Goal: Use online tool/utility: Utilize a website feature to perform a specific function

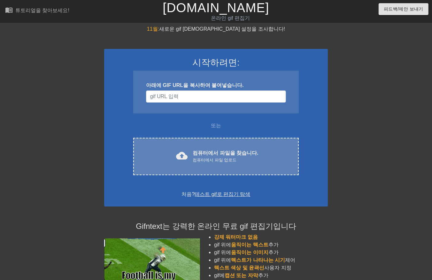
click at [227, 158] on div "컴퓨터에서 파일 업로드" at bounding box center [224, 160] width 65 height 6
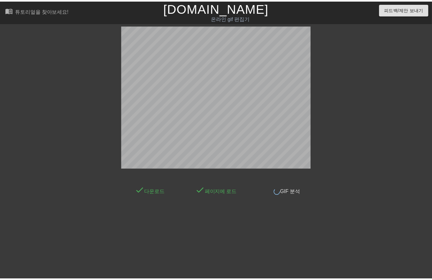
scroll to position [4, 0]
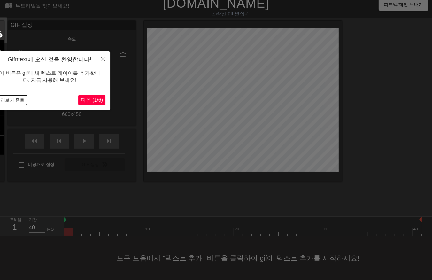
click at [6, 100] on button "둘러보기 종료" at bounding box center [10, 100] width 33 height 10
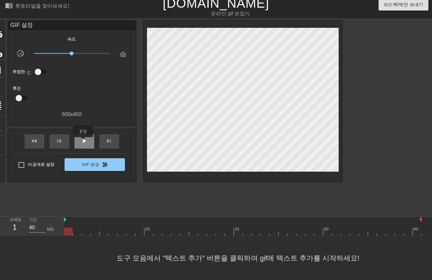
click at [83, 141] on span "play_arrow" at bounding box center [84, 141] width 8 height 8
drag, startPoint x: 77, startPoint y: 139, endPoint x: 82, endPoint y: 137, distance: 5.0
click at [79, 139] on div "일시 중지" at bounding box center [84, 141] width 20 height 14
drag, startPoint x: 423, startPoint y: 228, endPoint x: 424, endPoint y: 232, distance: 4.3
click at [423, 228] on div "10 20 30 40" at bounding box center [248, 225] width 368 height 19
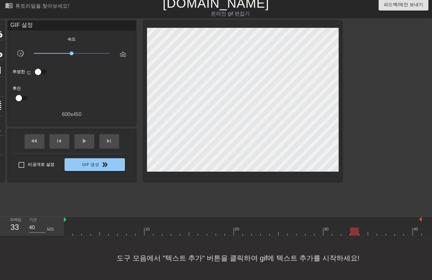
click at [425, 232] on div "10 20 30 40" at bounding box center [248, 225] width 368 height 19
drag, startPoint x: 397, startPoint y: 239, endPoint x: 401, endPoint y: 231, distance: 9.2
click at [398, 237] on div "도구 모음에서 "텍스트 추가" 버튼을 클릭하여 gif에 텍스트 추가를 시작하세요!" at bounding box center [216, 258] width 432 height 44
click at [401, 232] on div at bounding box center [242, 231] width 357 height 8
drag, startPoint x: 409, startPoint y: 233, endPoint x: 427, endPoint y: 228, distance: 19.0
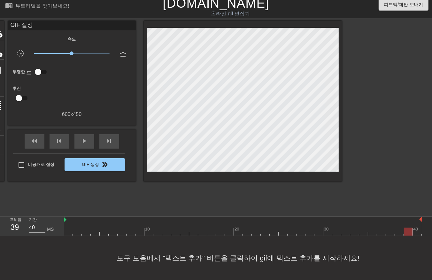
click at [417, 234] on div at bounding box center [242, 231] width 357 height 8
click at [425, 230] on div "10 20 30 40" at bounding box center [248, 225] width 368 height 19
click at [411, 232] on div at bounding box center [242, 231] width 357 height 8
click at [417, 231] on div at bounding box center [242, 231] width 357 height 8
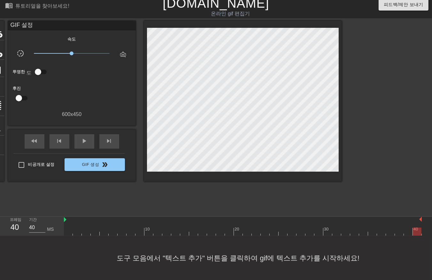
click at [424, 231] on div "10 20 30 40" at bounding box center [248, 225] width 368 height 19
click at [68, 232] on div at bounding box center [242, 231] width 357 height 8
click at [77, 230] on div at bounding box center [242, 231] width 357 height 8
click at [85, 229] on div at bounding box center [242, 231] width 357 height 8
click at [94, 230] on div at bounding box center [242, 231] width 357 height 8
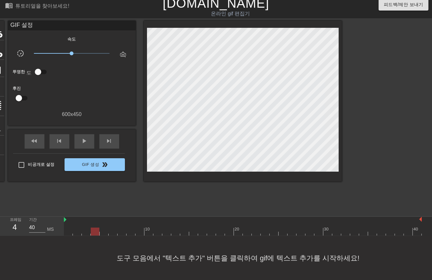
click at [104, 231] on div at bounding box center [242, 231] width 357 height 8
drag, startPoint x: 112, startPoint y: 230, endPoint x: 114, endPoint y: 234, distance: 4.1
click at [112, 232] on div at bounding box center [242, 231] width 357 height 8
click at [122, 230] on div at bounding box center [242, 231] width 357 height 8
click at [129, 229] on div at bounding box center [242, 231] width 357 height 8
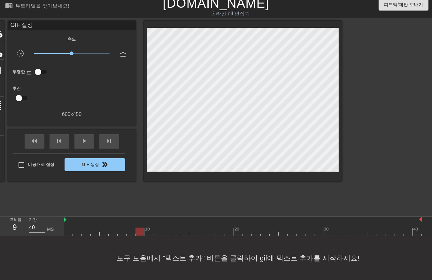
click at [139, 230] on div at bounding box center [242, 231] width 357 height 8
click at [147, 230] on div at bounding box center [242, 231] width 357 height 8
click at [157, 231] on div at bounding box center [242, 231] width 357 height 8
click at [167, 232] on div at bounding box center [242, 231] width 357 height 8
drag, startPoint x: 175, startPoint y: 228, endPoint x: 178, endPoint y: 231, distance: 4.5
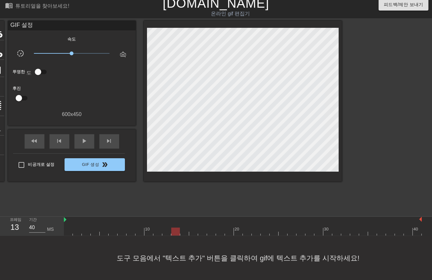
click at [176, 230] on div at bounding box center [242, 231] width 357 height 8
drag, startPoint x: 183, startPoint y: 230, endPoint x: 189, endPoint y: 229, distance: 5.8
click at [184, 230] on div at bounding box center [242, 231] width 357 height 8
click at [193, 230] on div at bounding box center [242, 231] width 357 height 8
click at [203, 230] on div at bounding box center [242, 231] width 357 height 8
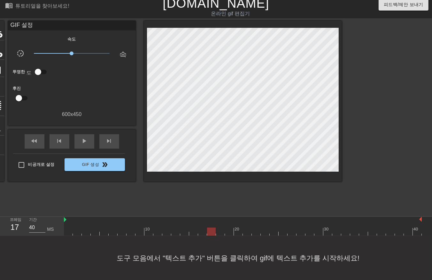
drag, startPoint x: 210, startPoint y: 230, endPoint x: 221, endPoint y: 227, distance: 11.3
click at [211, 231] on div at bounding box center [242, 231] width 357 height 8
click at [219, 229] on div at bounding box center [242, 231] width 357 height 8
drag, startPoint x: 227, startPoint y: 228, endPoint x: 232, endPoint y: 230, distance: 5.1
click at [229, 230] on div at bounding box center [242, 231] width 357 height 8
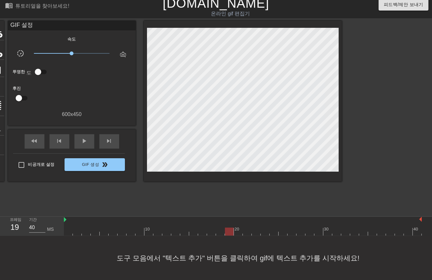
click at [237, 229] on div at bounding box center [242, 231] width 357 height 8
drag, startPoint x: 245, startPoint y: 229, endPoint x: 251, endPoint y: 229, distance: 5.8
click at [246, 230] on div at bounding box center [242, 231] width 357 height 8
drag, startPoint x: 254, startPoint y: 229, endPoint x: 258, endPoint y: 230, distance: 3.3
click at [255, 229] on div at bounding box center [242, 231] width 357 height 8
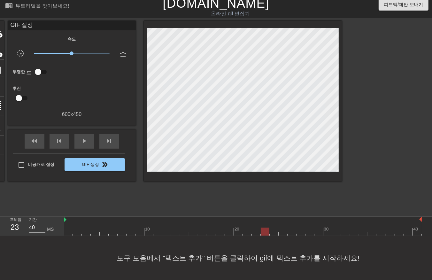
drag, startPoint x: 263, startPoint y: 230, endPoint x: 270, endPoint y: 228, distance: 6.9
click at [266, 230] on div at bounding box center [242, 231] width 357 height 8
click at [273, 228] on div at bounding box center [242, 231] width 357 height 8
click at [285, 232] on div at bounding box center [242, 231] width 357 height 8
drag, startPoint x: 291, startPoint y: 229, endPoint x: 295, endPoint y: 230, distance: 3.9
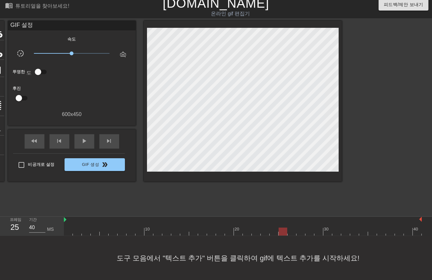
click at [291, 230] on div at bounding box center [242, 231] width 357 height 8
drag, startPoint x: 299, startPoint y: 229, endPoint x: 304, endPoint y: 232, distance: 6.1
click at [299, 229] on div at bounding box center [242, 231] width 357 height 8
click at [310, 229] on div at bounding box center [242, 231] width 357 height 8
click at [317, 229] on div at bounding box center [242, 231] width 357 height 8
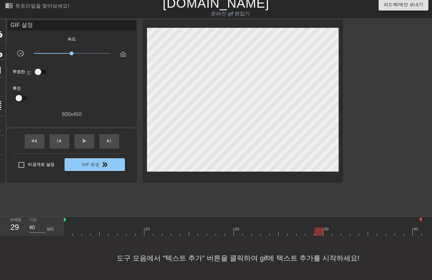
click at [327, 229] on div at bounding box center [242, 231] width 357 height 8
drag, startPoint x: 335, startPoint y: 227, endPoint x: 340, endPoint y: 231, distance: 6.5
click at [336, 228] on div at bounding box center [242, 231] width 357 height 8
drag, startPoint x: 347, startPoint y: 228, endPoint x: 349, endPoint y: 231, distance: 3.6
click at [347, 230] on div at bounding box center [242, 231] width 357 height 8
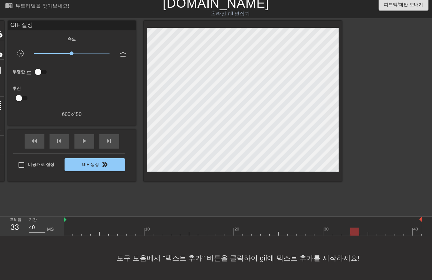
drag, startPoint x: 355, startPoint y: 228, endPoint x: 361, endPoint y: 226, distance: 6.3
click at [356, 229] on div at bounding box center [242, 231] width 357 height 8
drag, startPoint x: 361, startPoint y: 228, endPoint x: 369, endPoint y: 229, distance: 8.4
click at [362, 228] on div at bounding box center [242, 231] width 357 height 8
drag, startPoint x: 373, startPoint y: 230, endPoint x: 379, endPoint y: 232, distance: 6.0
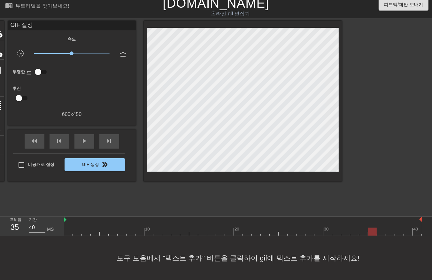
click at [375, 230] on div at bounding box center [242, 231] width 357 height 8
drag, startPoint x: 380, startPoint y: 229, endPoint x: 385, endPoint y: 231, distance: 5.2
click at [382, 231] on div at bounding box center [242, 231] width 357 height 8
click at [390, 229] on div at bounding box center [242, 231] width 357 height 8
click at [399, 230] on div at bounding box center [242, 231] width 357 height 8
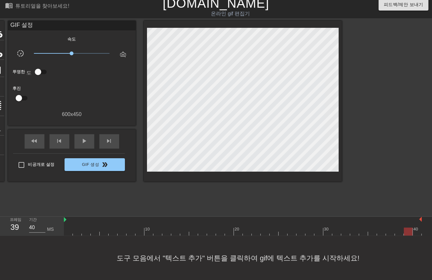
click at [406, 229] on div at bounding box center [242, 231] width 357 height 8
click at [417, 230] on div at bounding box center [242, 231] width 357 height 8
